Goal: Information Seeking & Learning: Check status

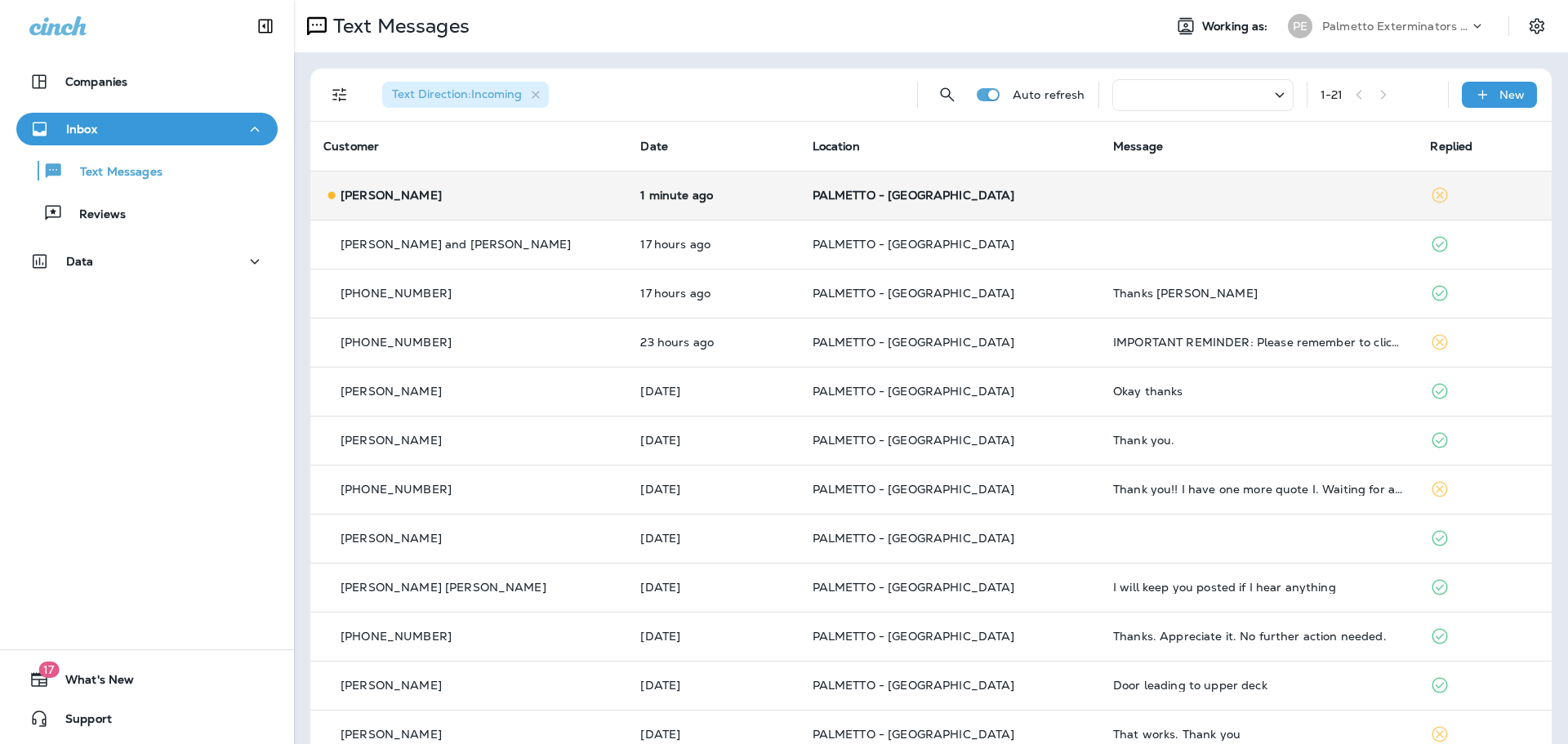
click at [365, 198] on p "[PERSON_NAME]" at bounding box center [392, 195] width 102 height 13
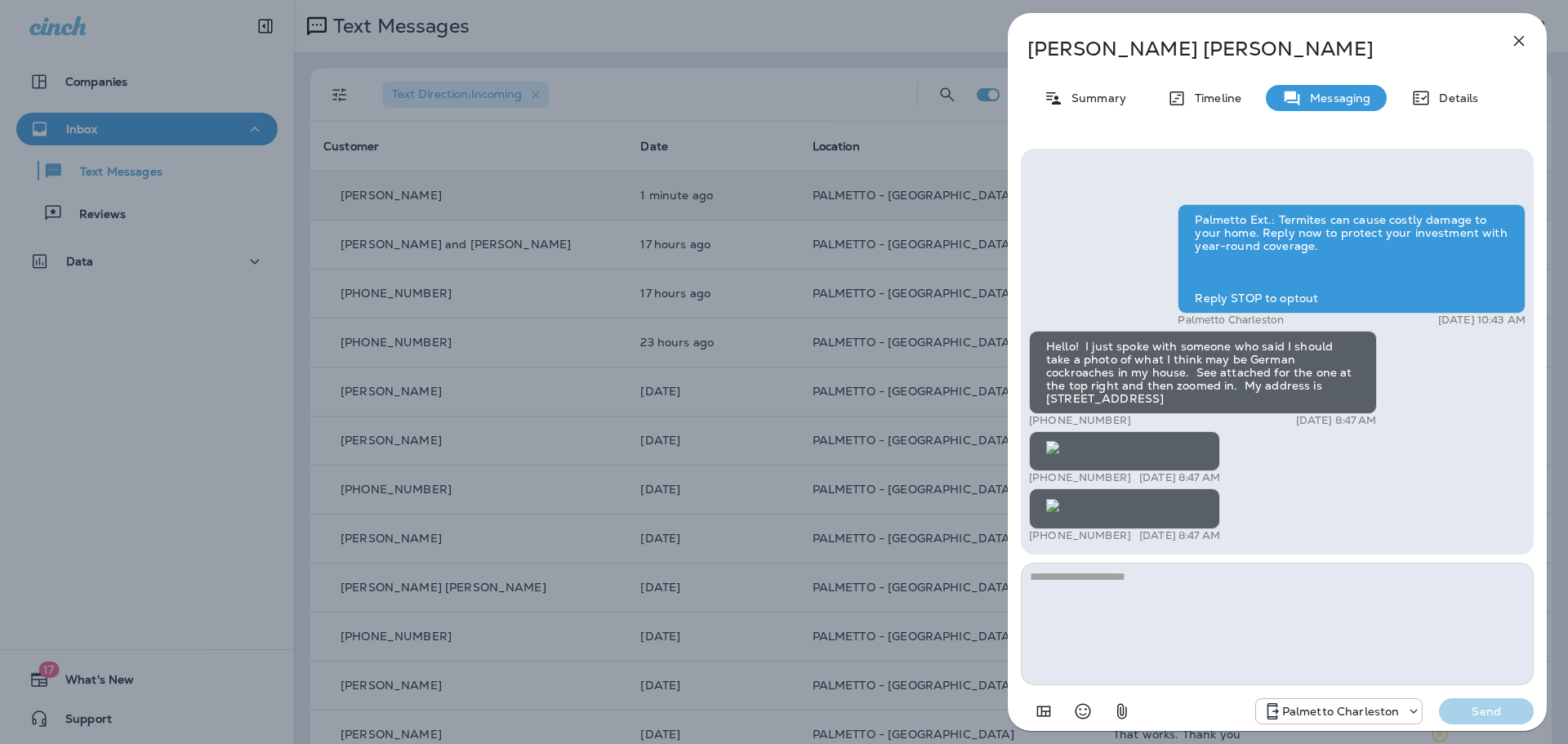
click at [1060, 499] on img at bounding box center [1053, 505] width 13 height 13
click at [1519, 40] on icon "button" at bounding box center [1520, 41] width 11 height 11
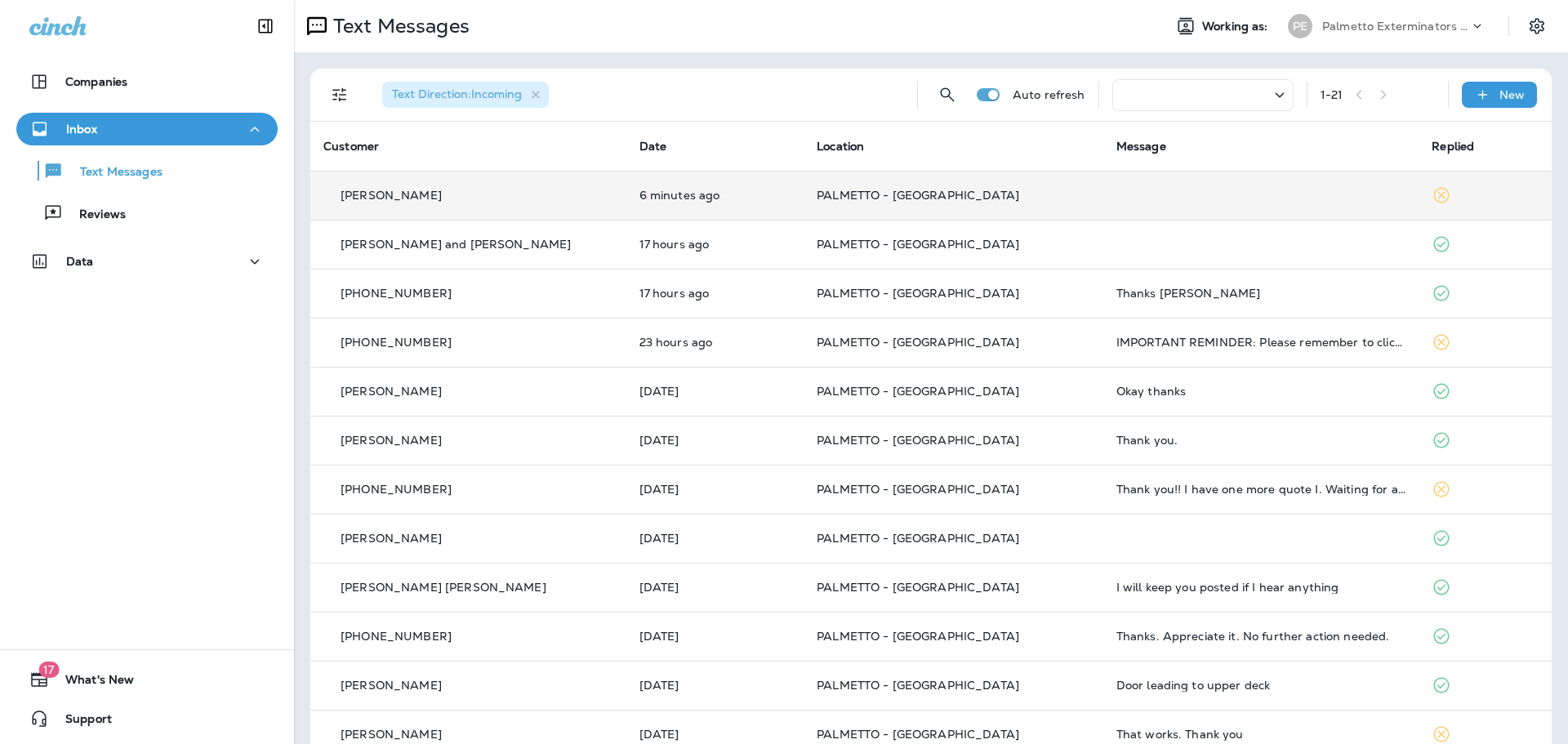
click at [415, 191] on p "[PERSON_NAME]" at bounding box center [392, 195] width 102 height 13
